Goal: Find specific page/section: Find specific page/section

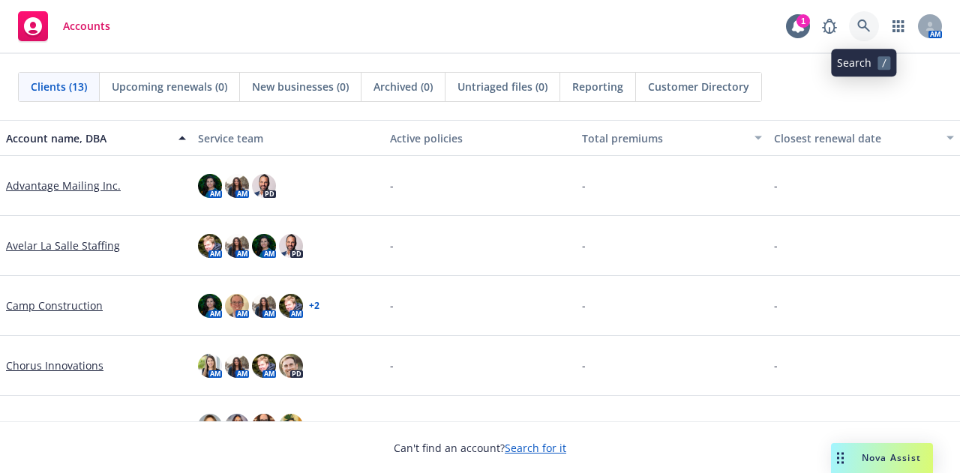
click at [873, 23] on link at bounding box center [864, 26] width 30 height 30
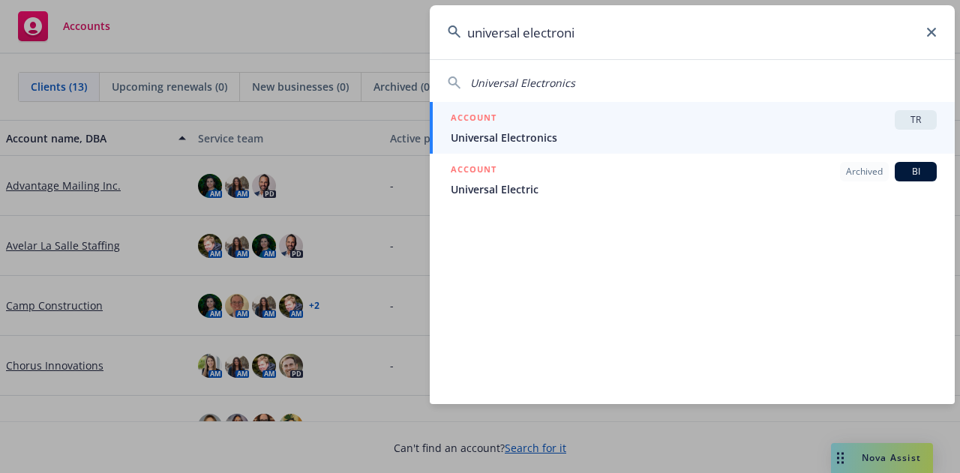
type input "universal electroni"
click at [705, 139] on span "Universal Electronics" at bounding box center [694, 138] width 486 height 16
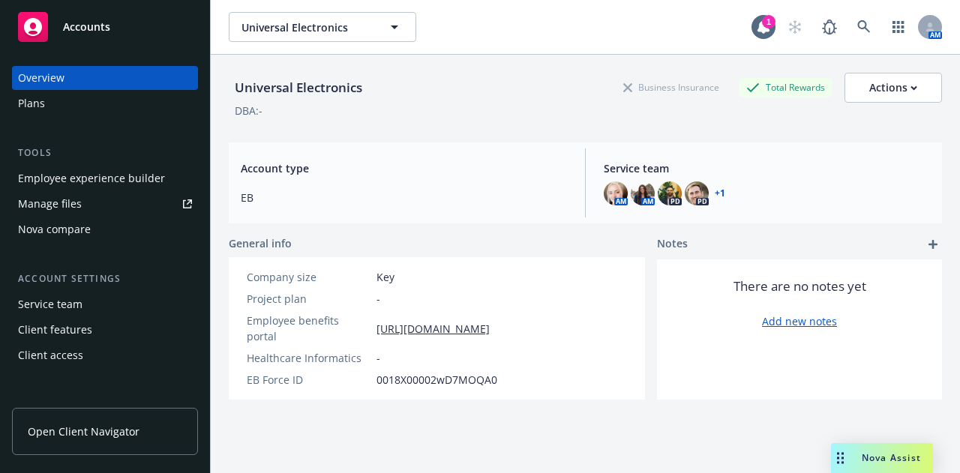
click at [128, 178] on div "Employee experience builder" at bounding box center [91, 179] width 147 height 24
click at [108, 182] on div "Employee experience builder" at bounding box center [91, 179] width 147 height 24
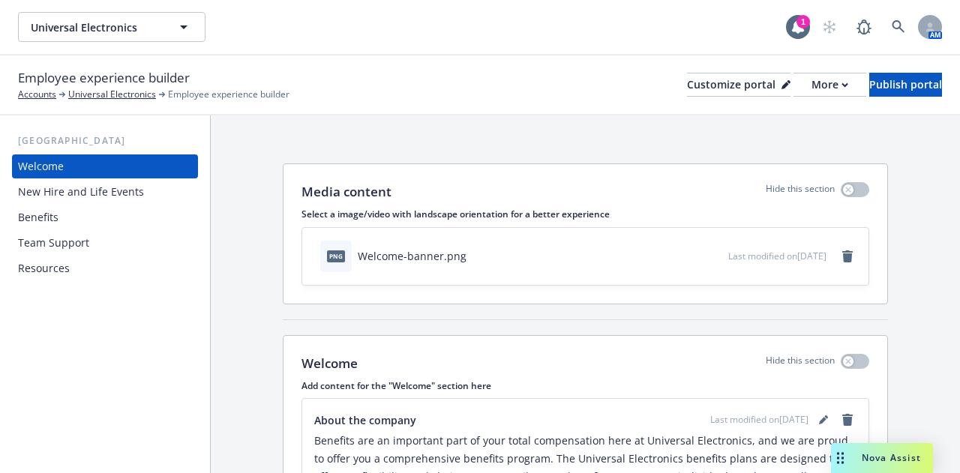
click at [66, 217] on div "Benefits" at bounding box center [105, 218] width 174 height 24
drag, startPoint x: 204, startPoint y: 318, endPoint x: 143, endPoint y: 194, distance: 138.9
click at [143, 194] on div "[GEOGRAPHIC_DATA] Welcome New Hire and Life Events Benefits Team Support Resour…" at bounding box center [105, 295] width 210 height 358
click at [143, 194] on div "New Hire and Life Events" at bounding box center [105, 192] width 174 height 24
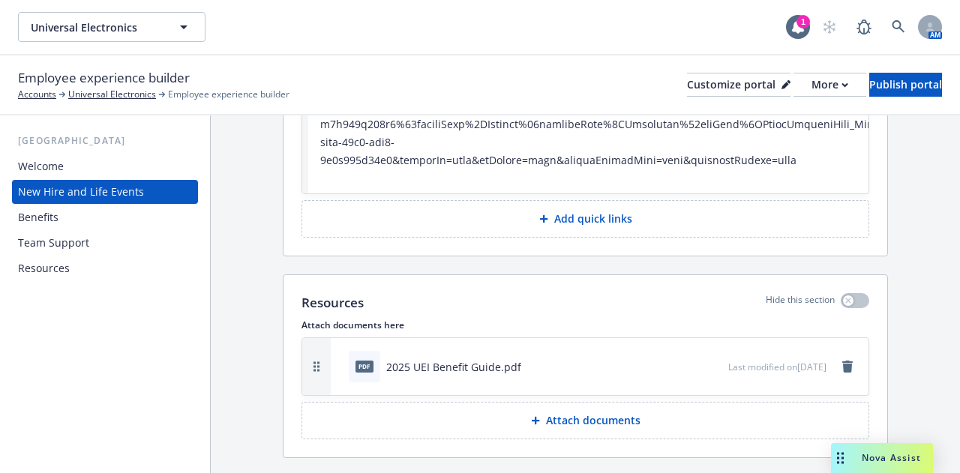
scroll to position [1407, 0]
click at [137, 263] on div "Resources" at bounding box center [105, 269] width 174 height 24
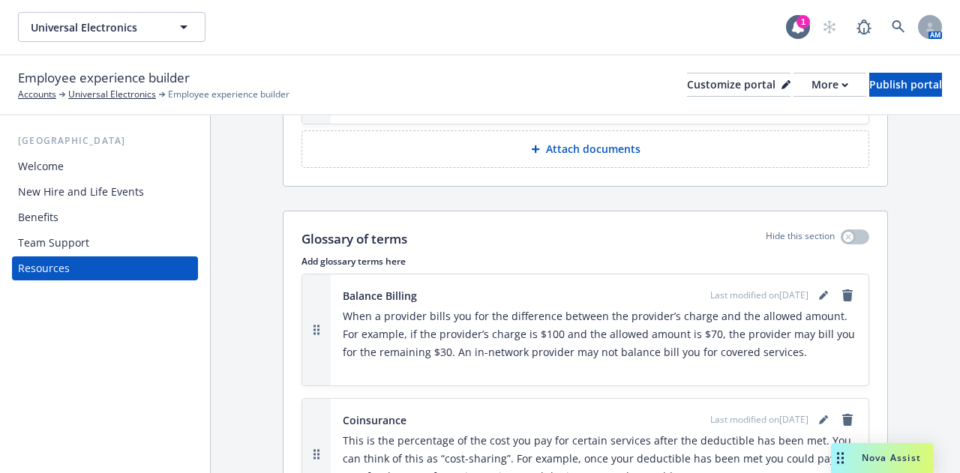
scroll to position [586, 0]
